Goal: Task Accomplishment & Management: Manage account settings

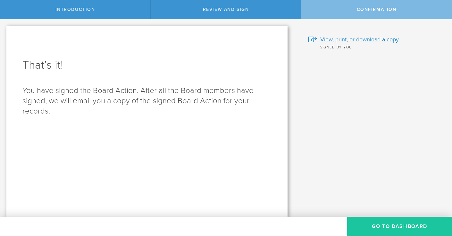
click at [355, 224] on button "Go to Dashboard" at bounding box center [399, 226] width 105 height 19
